Goal: Transaction & Acquisition: Purchase product/service

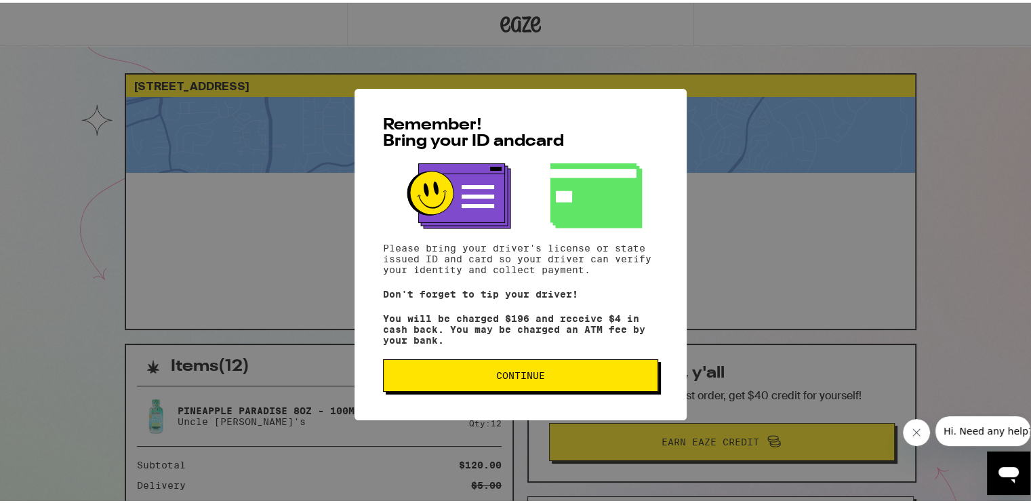
click at [619, 382] on button "Continue" at bounding box center [520, 373] width 275 height 33
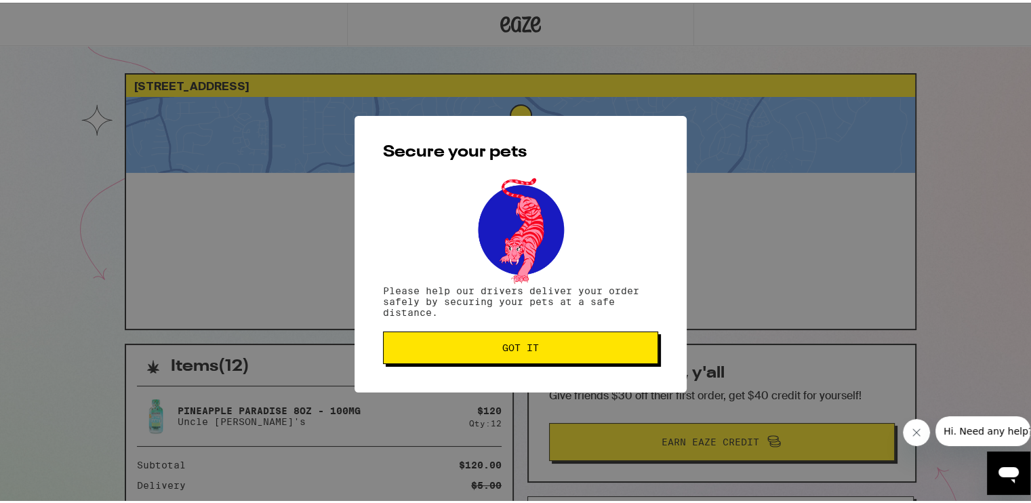
click at [586, 342] on span "Got it" at bounding box center [521, 344] width 252 height 9
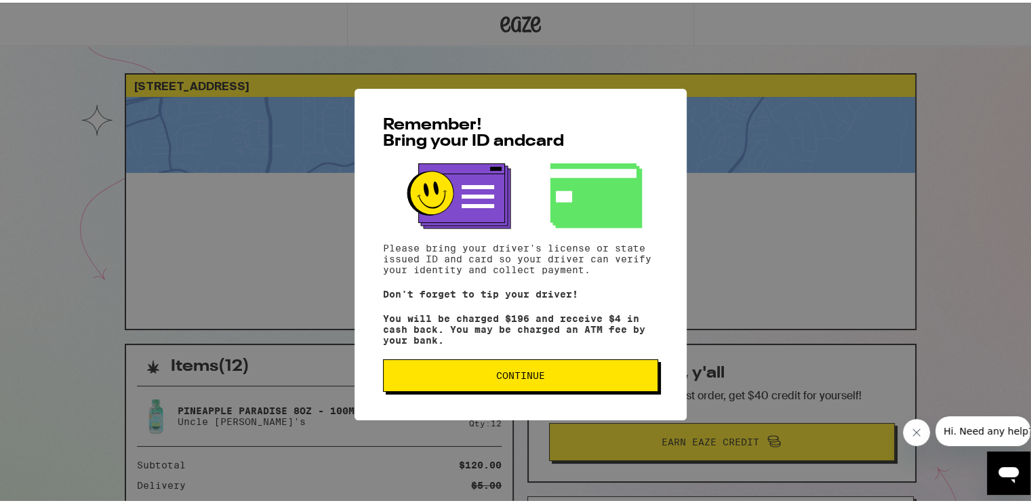
click at [514, 378] on span "Continue" at bounding box center [520, 372] width 49 height 9
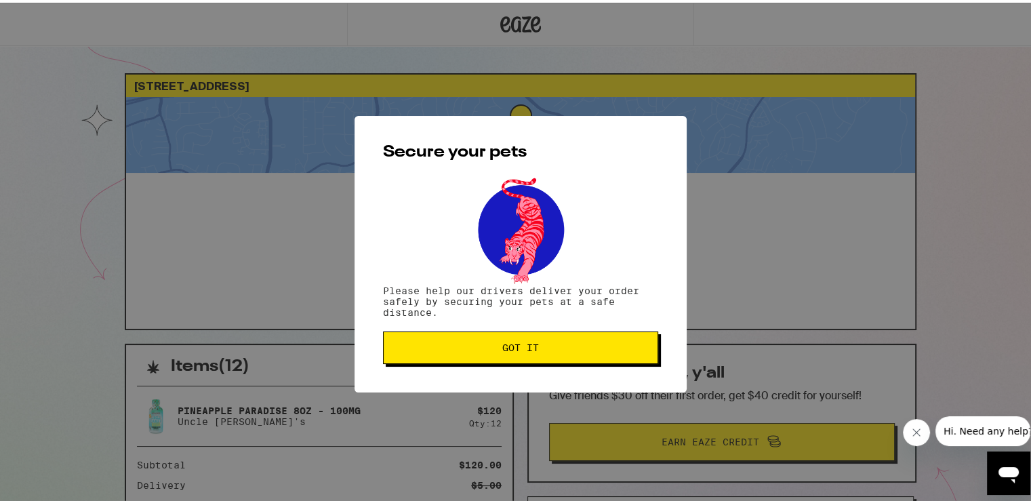
click at [477, 331] on button "Got it" at bounding box center [520, 345] width 275 height 33
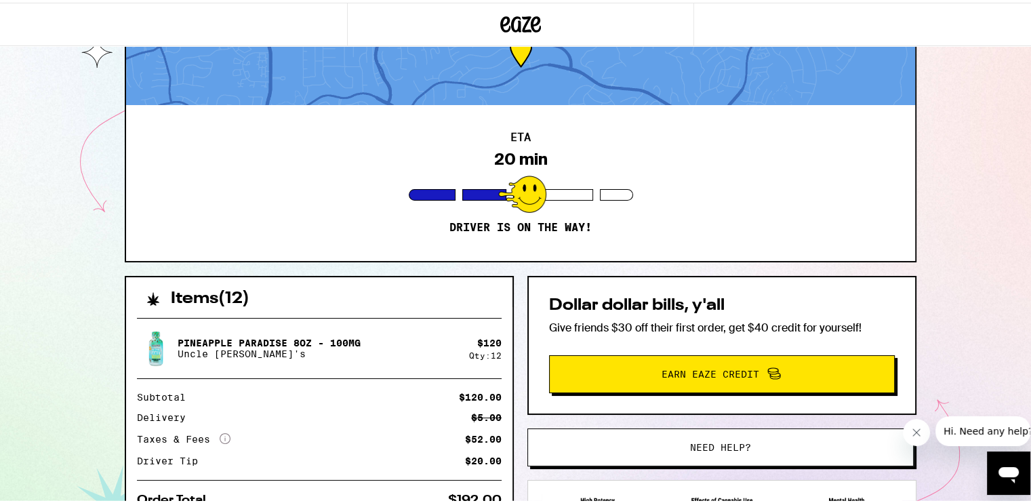
scroll to position [136, 0]
